Goal: Find contact information: Obtain details needed to contact an individual or organization

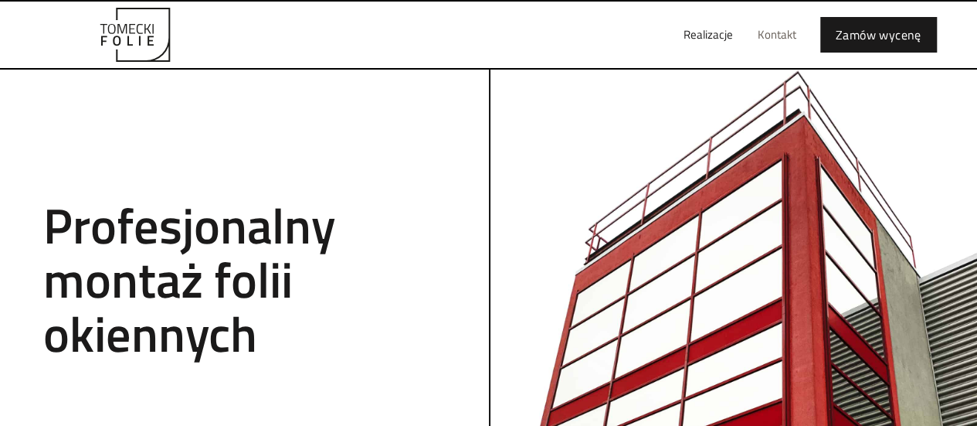
click at [778, 32] on link "Kontakt" at bounding box center [777, 34] width 63 height 49
click at [772, 32] on link "Kontakt" at bounding box center [777, 34] width 63 height 49
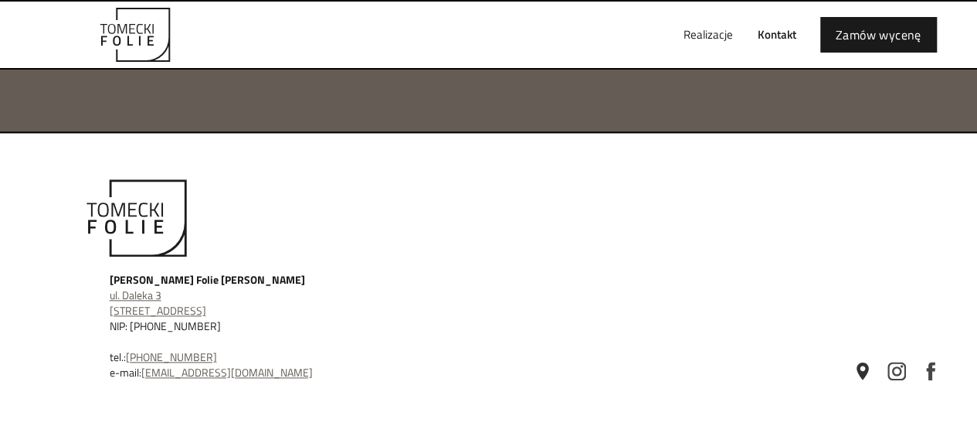
scroll to position [763, 0]
